Goal: Obtain resource: Download file/media

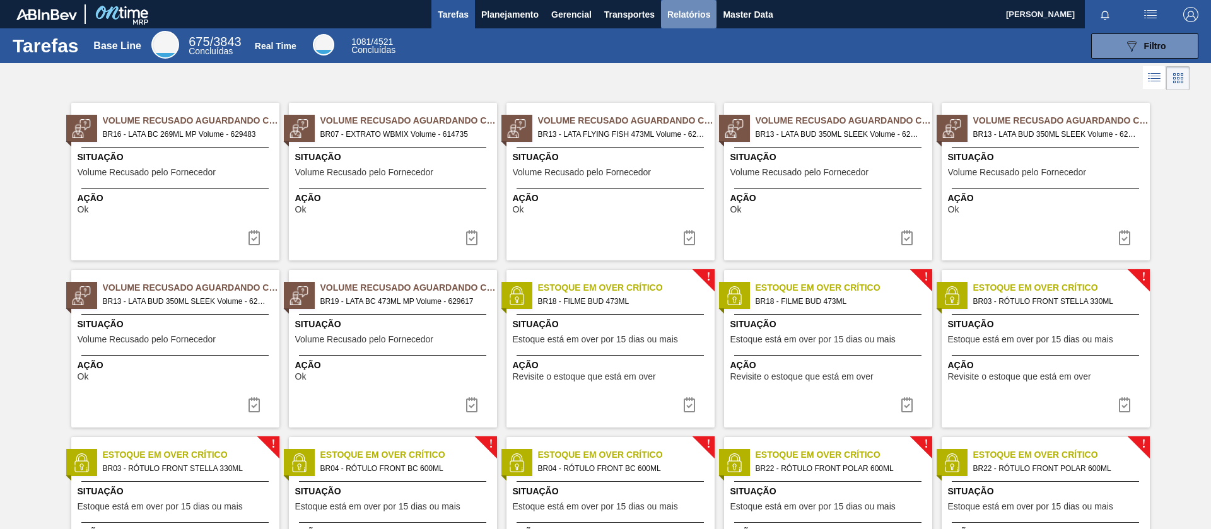
click at [677, 16] on span "Relatórios" at bounding box center [688, 14] width 43 height 15
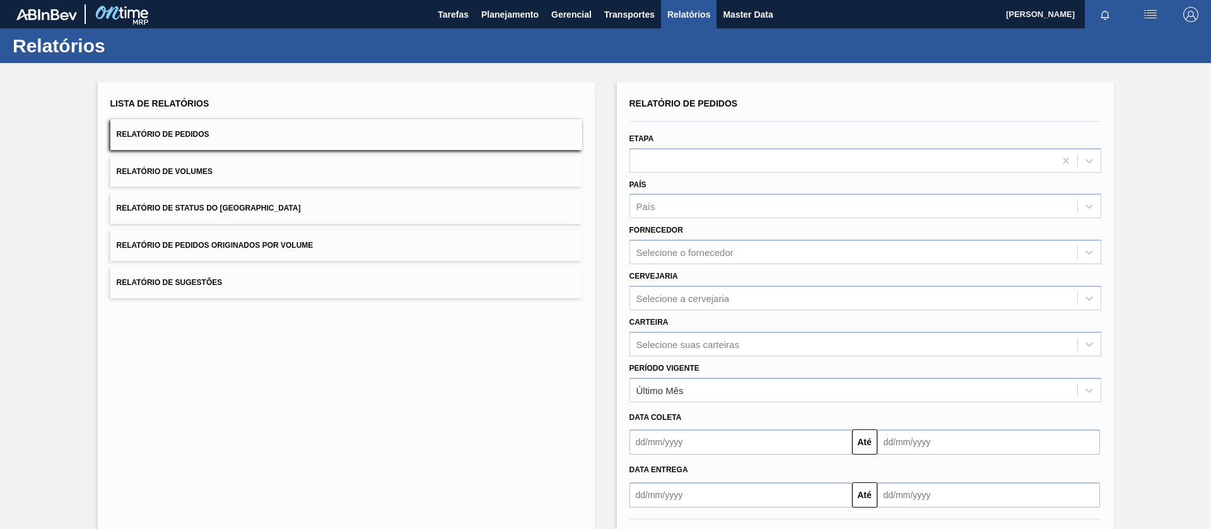
click at [337, 260] on button "Relatório de Pedidos Originados por Volume" at bounding box center [346, 245] width 472 height 31
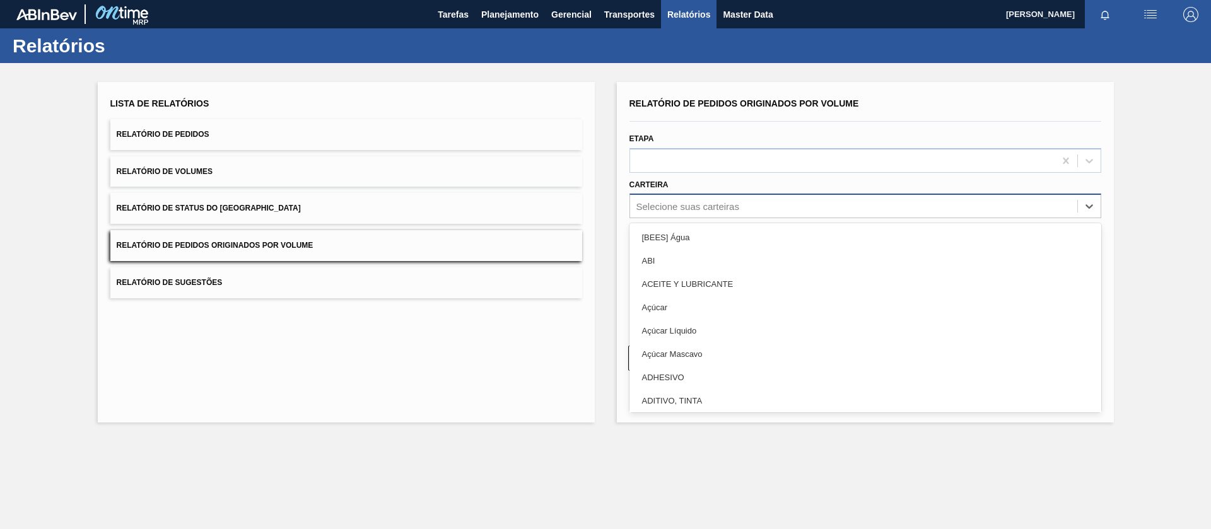
click at [708, 212] on div "Selecione suas carteiras" at bounding box center [853, 206] width 447 height 18
type input "lata"
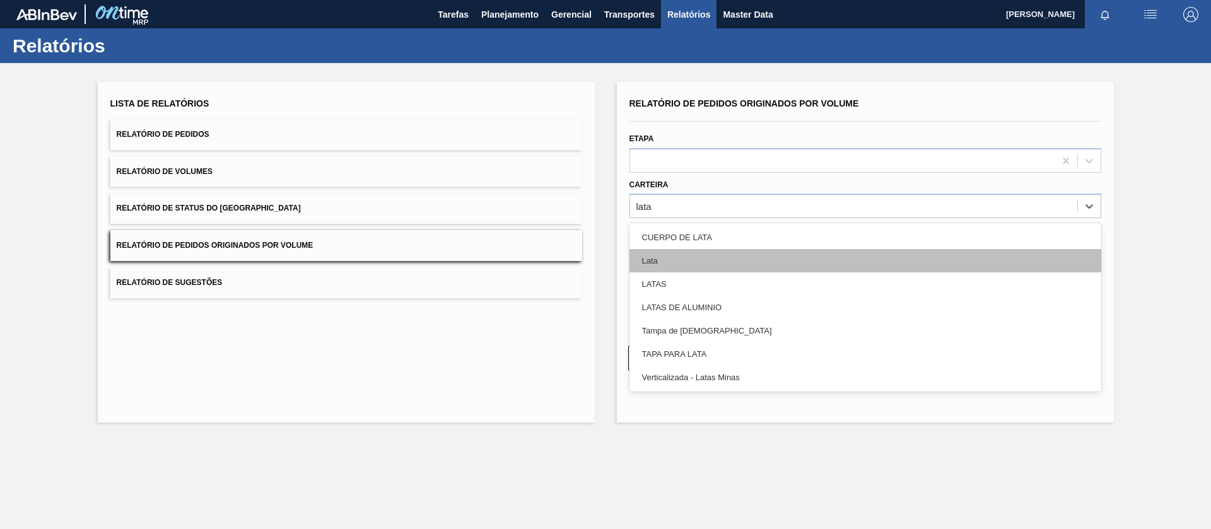
click at [673, 252] on div "Lata" at bounding box center [866, 260] width 472 height 23
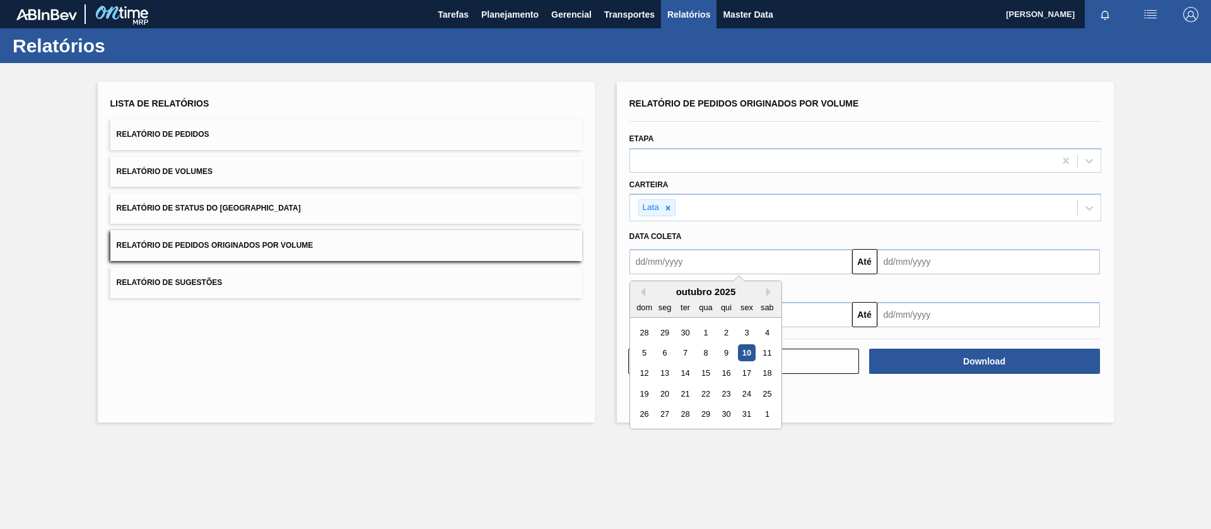
click at [749, 261] on input "text" at bounding box center [741, 261] width 223 height 25
drag, startPoint x: 701, startPoint y: 331, endPoint x: 932, endPoint y: 265, distance: 239.4
click at [932, 265] on div "Previous Month Next Month [DATE] dom seg ter qua qui sex sab 28 29 30 1 2 3 4 5…" at bounding box center [865, 260] width 482 height 28
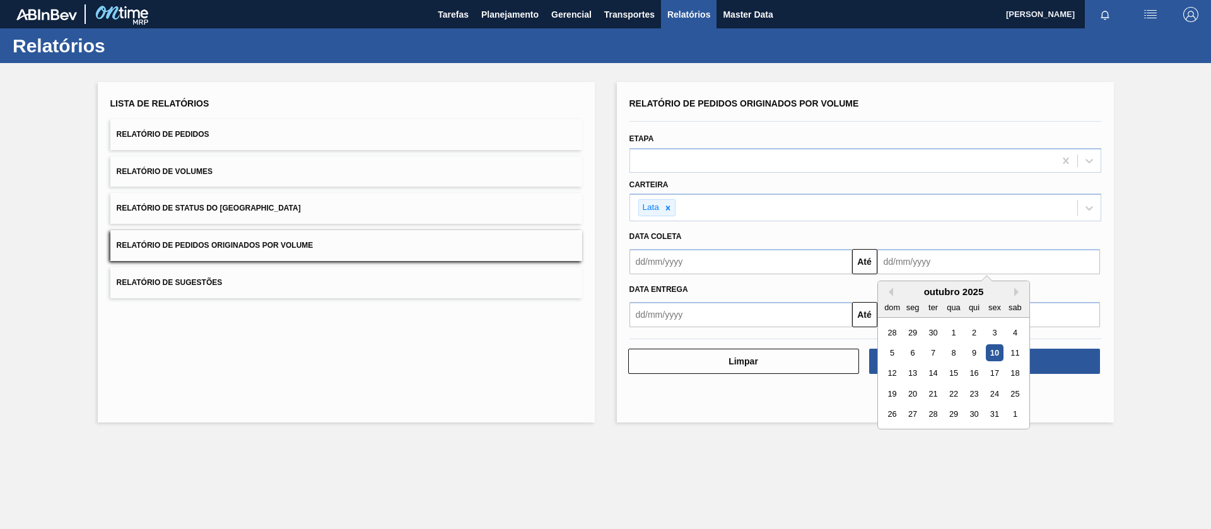
click at [932, 265] on input "text" at bounding box center [988, 261] width 223 height 25
click at [764, 254] on input "text" at bounding box center [741, 261] width 223 height 25
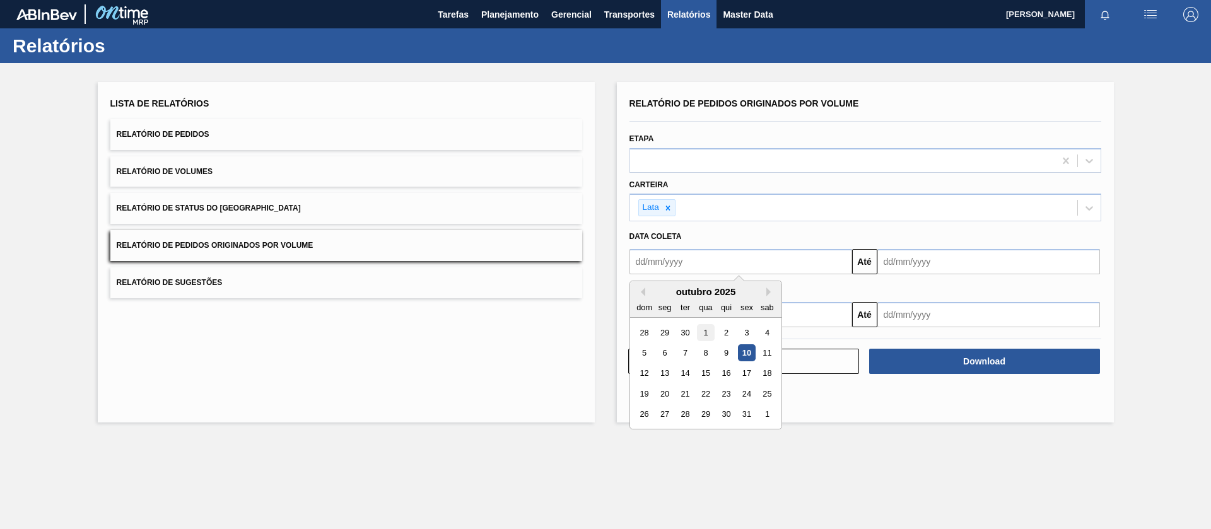
click at [703, 325] on div "1" at bounding box center [705, 332] width 17 height 17
type input "[DATE]"
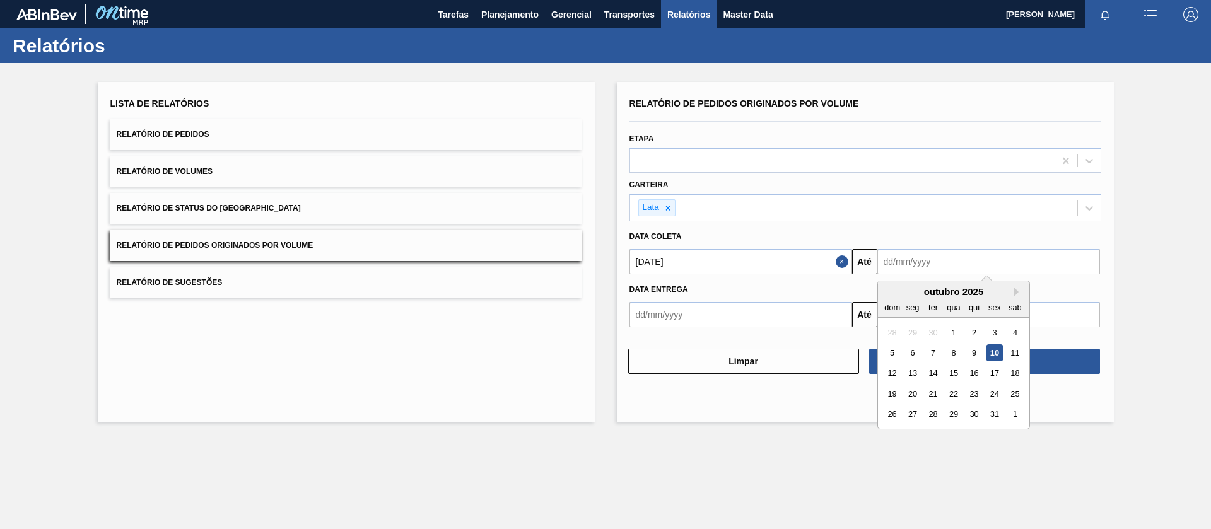
click at [944, 260] on input "text" at bounding box center [988, 261] width 223 height 25
click at [990, 407] on div "31" at bounding box center [994, 414] width 17 height 17
type input "[DATE]"
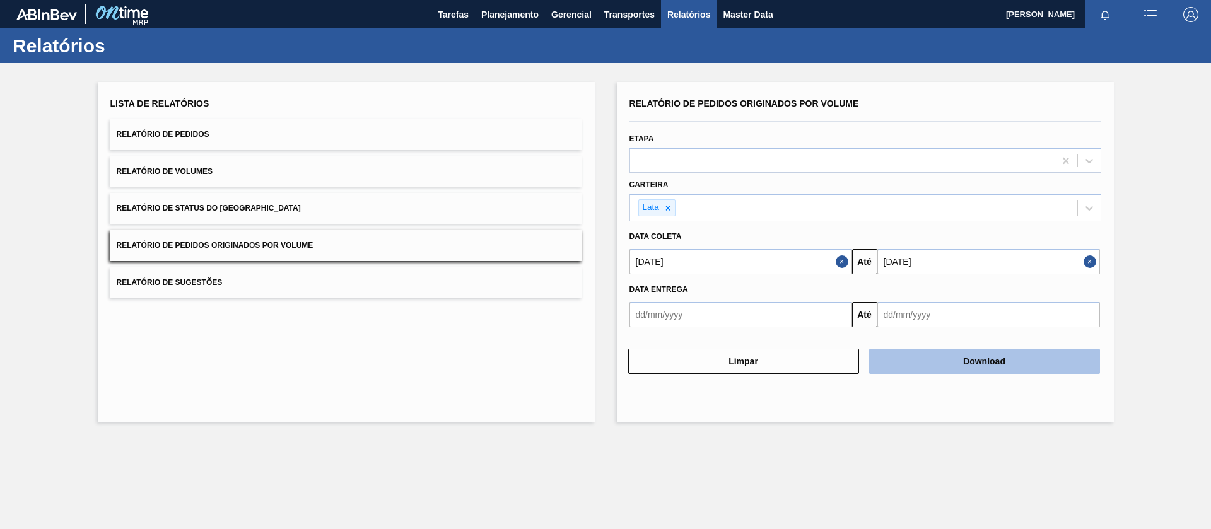
click at [961, 355] on button "Download" at bounding box center [984, 361] width 231 height 25
